Goal: Communication & Community: Connect with others

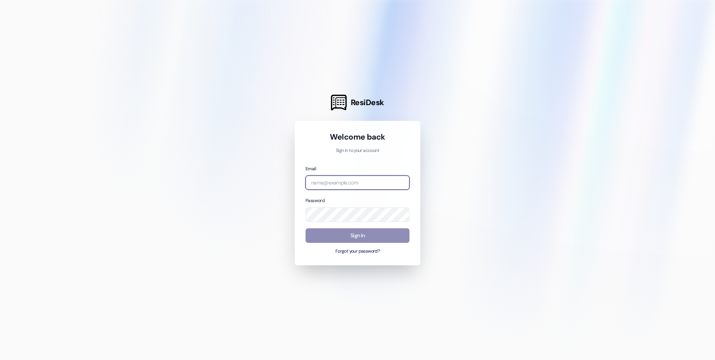
type input "[EMAIL_ADDRESS][DOMAIN_NAME]"
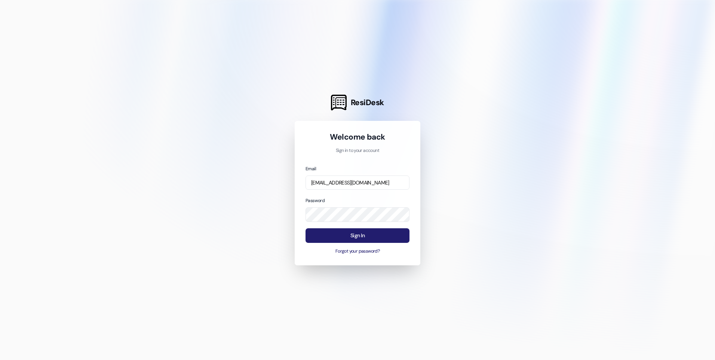
click at [333, 235] on button "Sign In" at bounding box center [357, 235] width 104 height 15
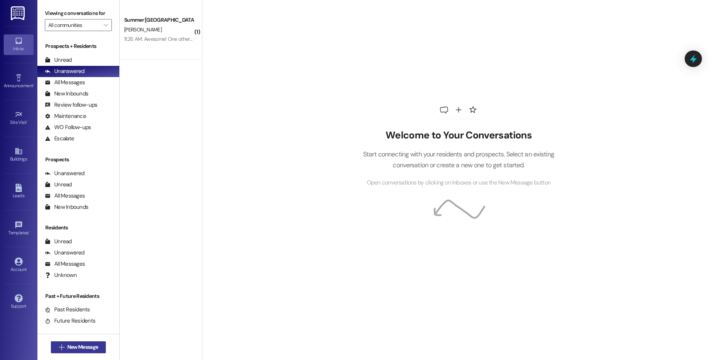
click at [84, 348] on span "New Message" at bounding box center [82, 347] width 31 height 8
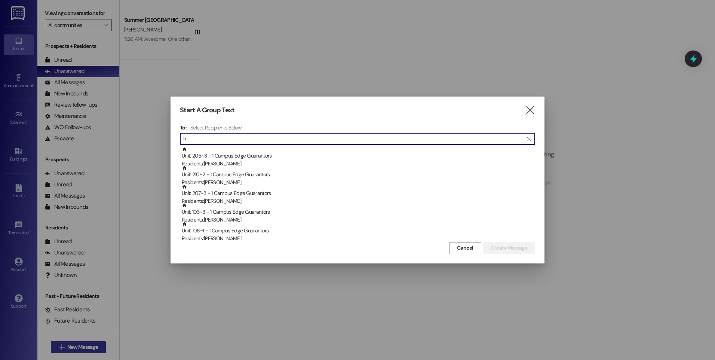
type input "h"
type input "k"
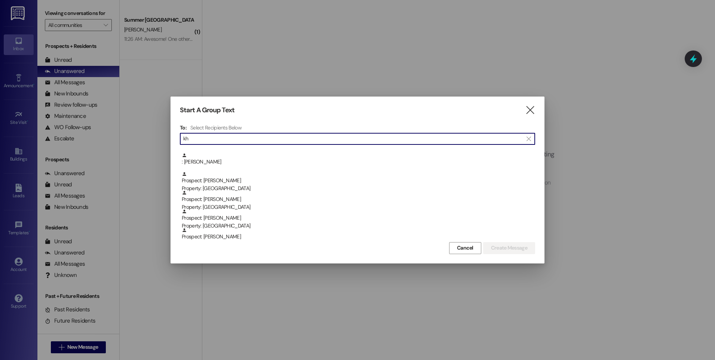
scroll to position [150, 0]
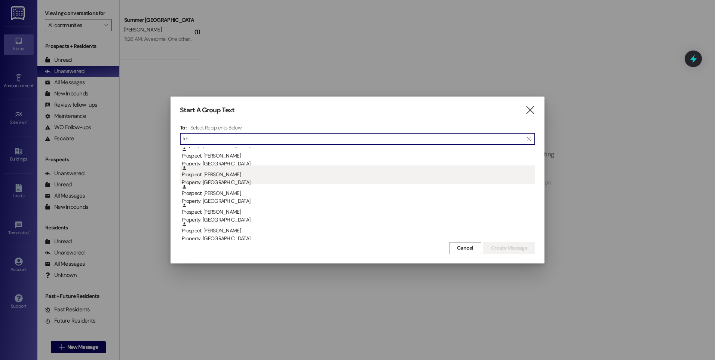
type input "kh"
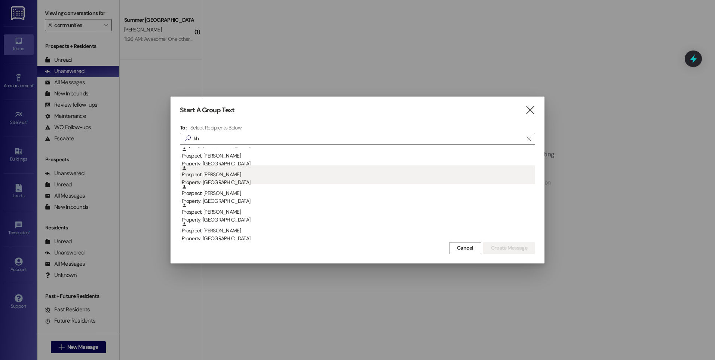
click at [230, 176] on div "Prospect: [PERSON_NAME] Property: Campus Way" at bounding box center [358, 175] width 353 height 21
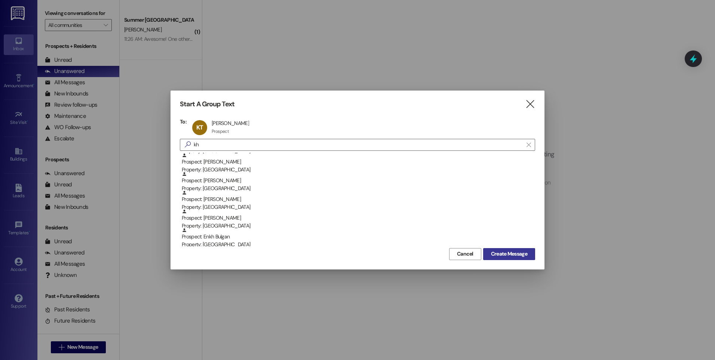
click at [491, 253] on span "Create Message" at bounding box center [509, 254] width 36 height 8
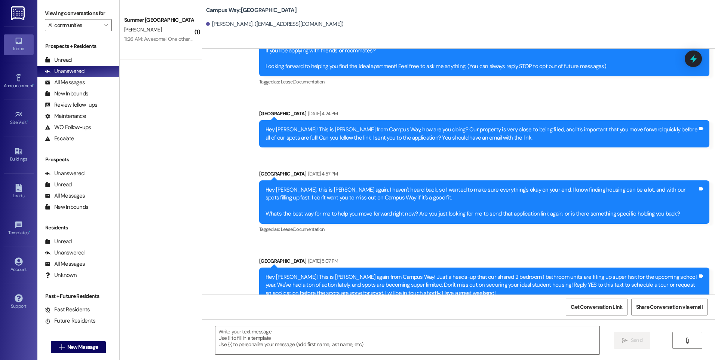
scroll to position [0, 0]
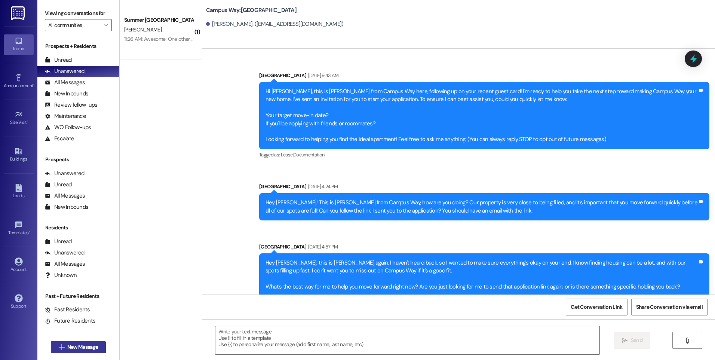
click at [73, 341] on button " New Message" at bounding box center [78, 347] width 55 height 12
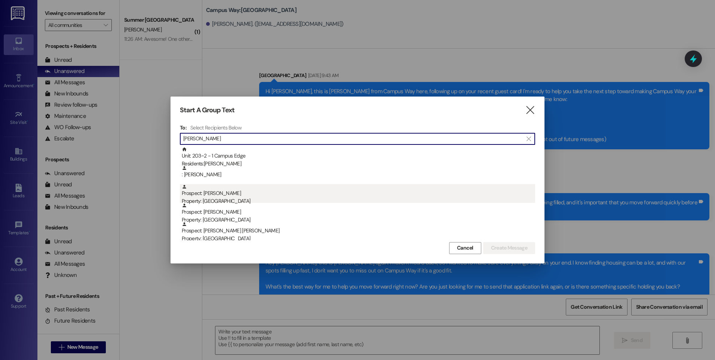
type input "[PERSON_NAME]"
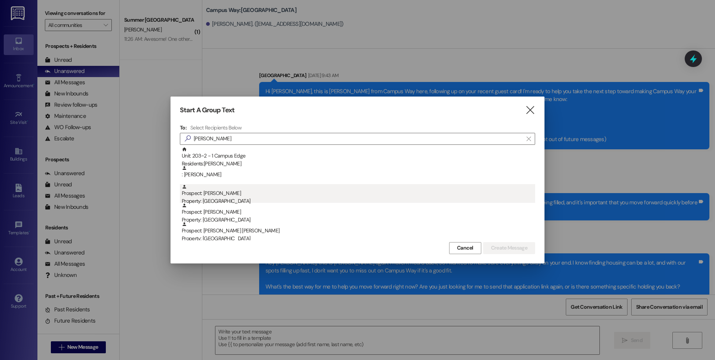
click at [232, 197] on div "Prospect: [PERSON_NAME] Property: [GEOGRAPHIC_DATA]" at bounding box center [358, 194] width 353 height 21
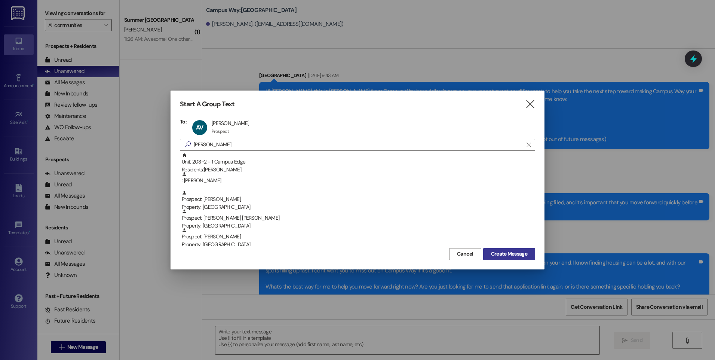
click at [499, 253] on span "Create Message" at bounding box center [509, 254] width 36 height 8
